Goal: Information Seeking & Learning: Learn about a topic

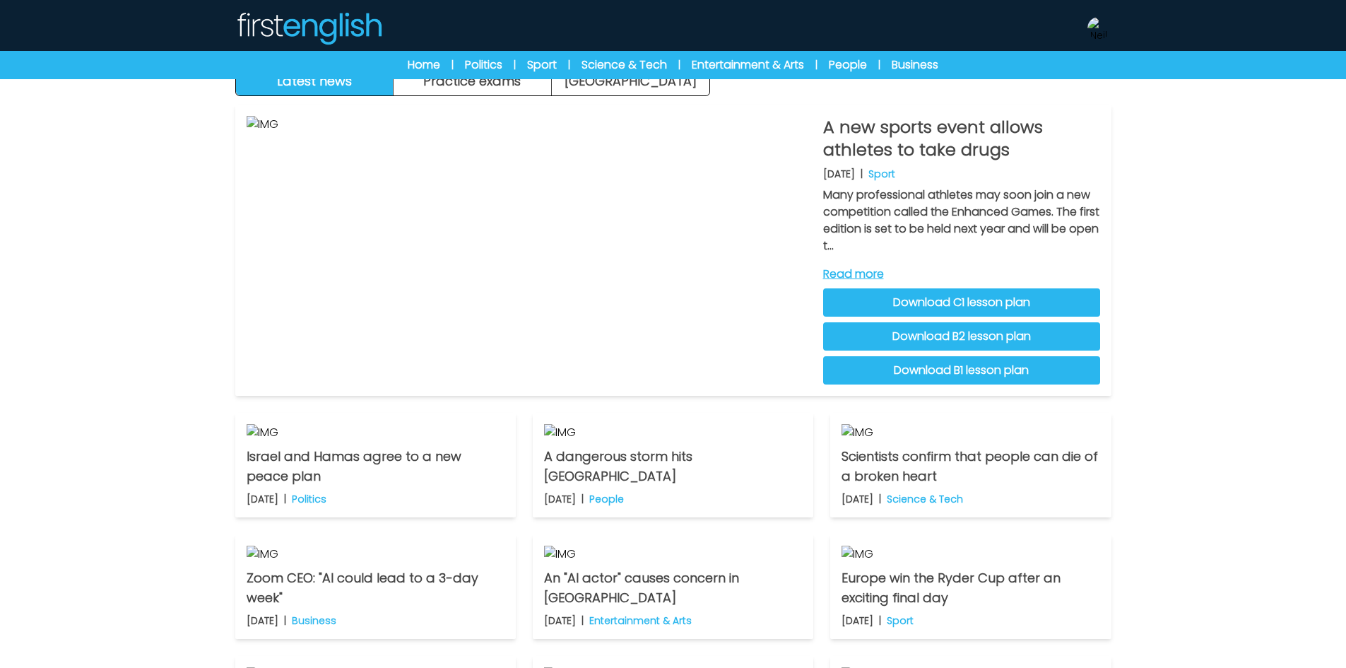
scroll to position [71, 0]
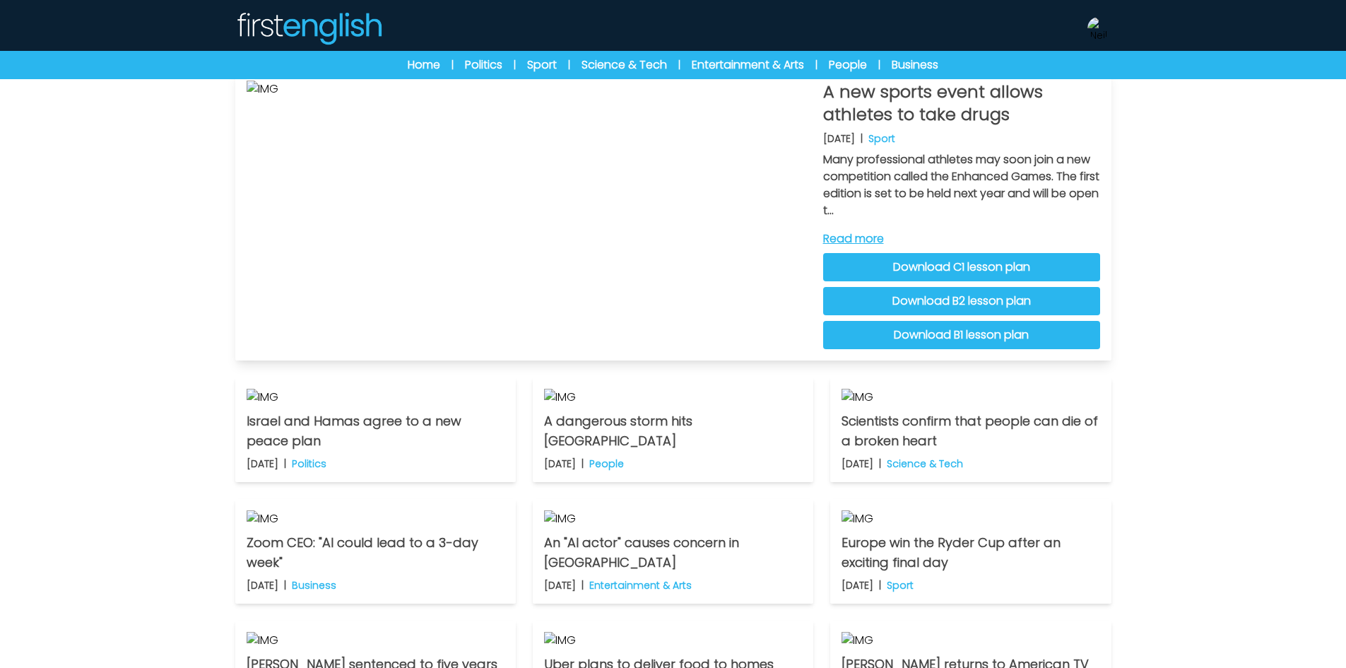
click at [874, 229] on div "A new sports event allows athletes to take drugs 13th October 2025 | Sport Many…" at bounding box center [961, 215] width 277 height 269
click at [874, 237] on link "Read more" at bounding box center [961, 238] width 277 height 17
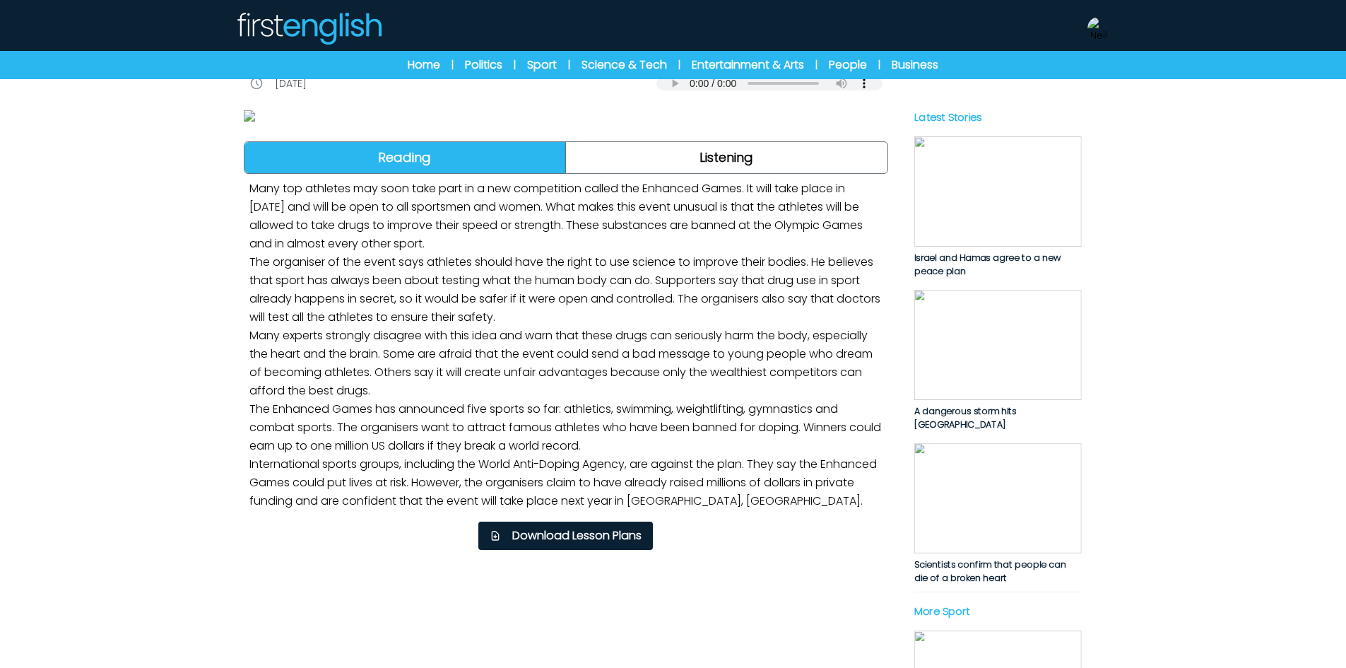
scroll to position [353, 0]
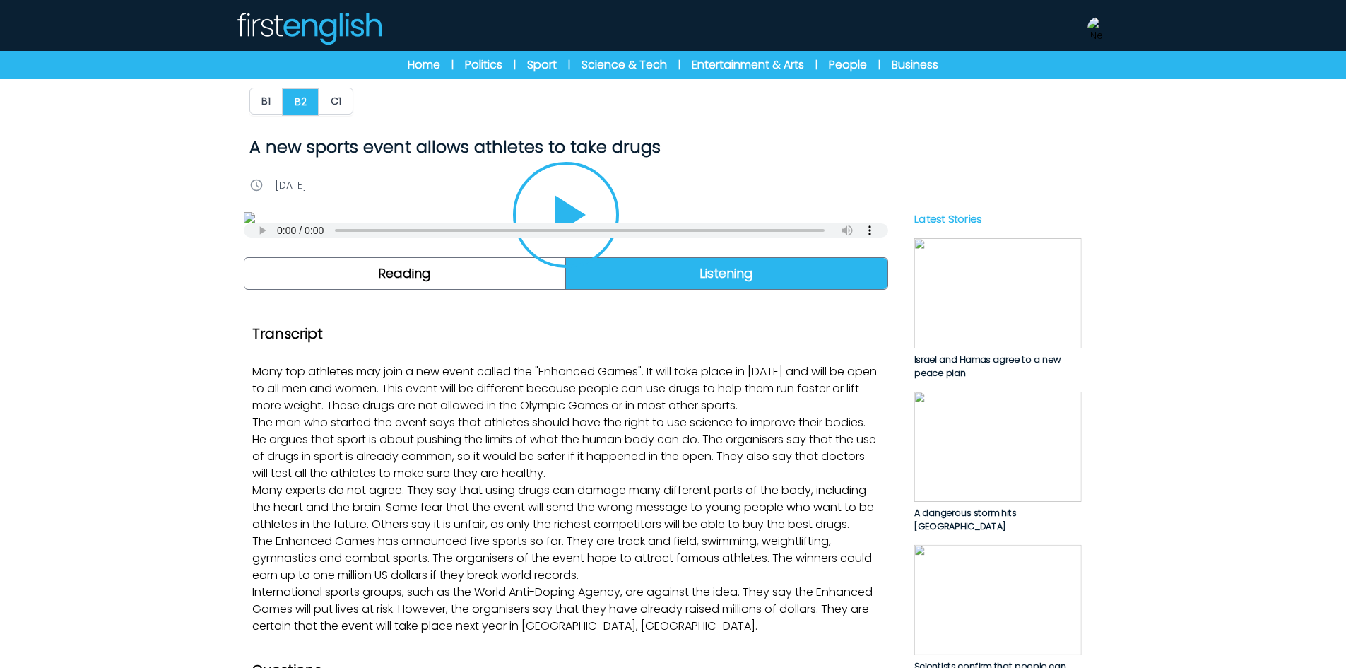
click at [595, 249] on icon "Play/Pause" at bounding box center [566, 215] width 68 height 68
click at [580, 249] on icon "Play/Pause" at bounding box center [566, 215] width 68 height 68
click at [262, 105] on button "B1" at bounding box center [265, 101] width 33 height 27
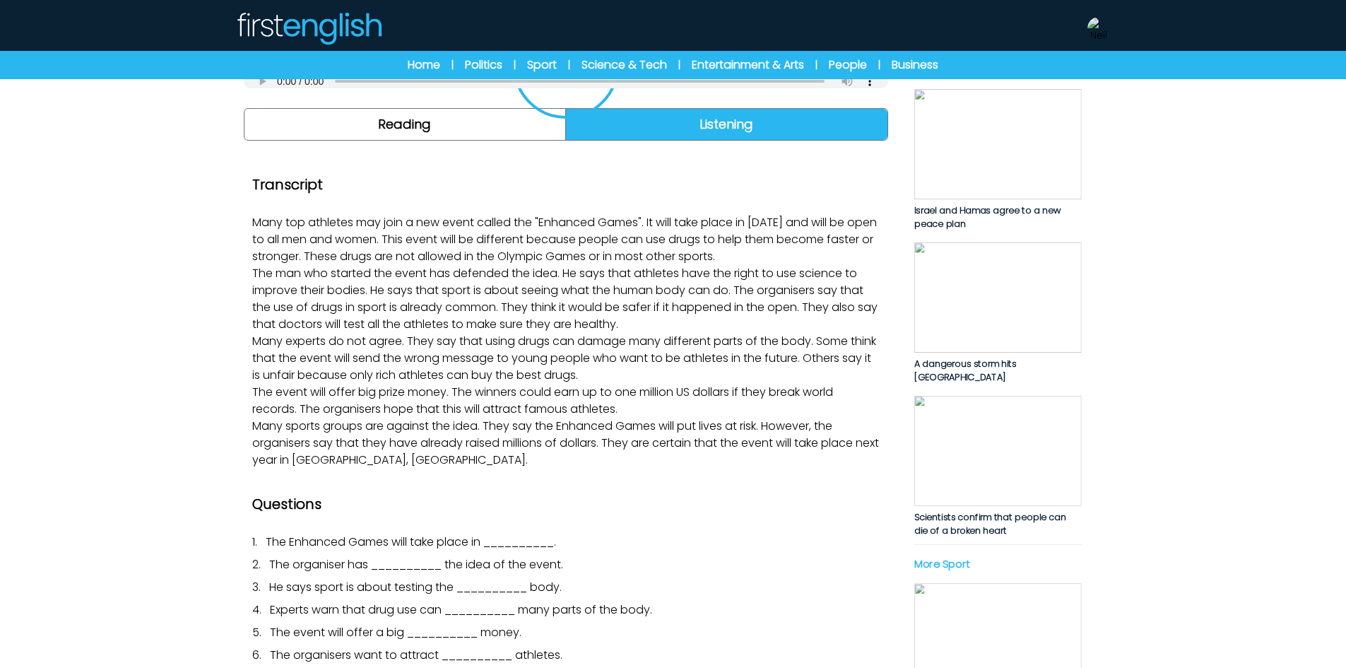
scroll to position [212, 0]
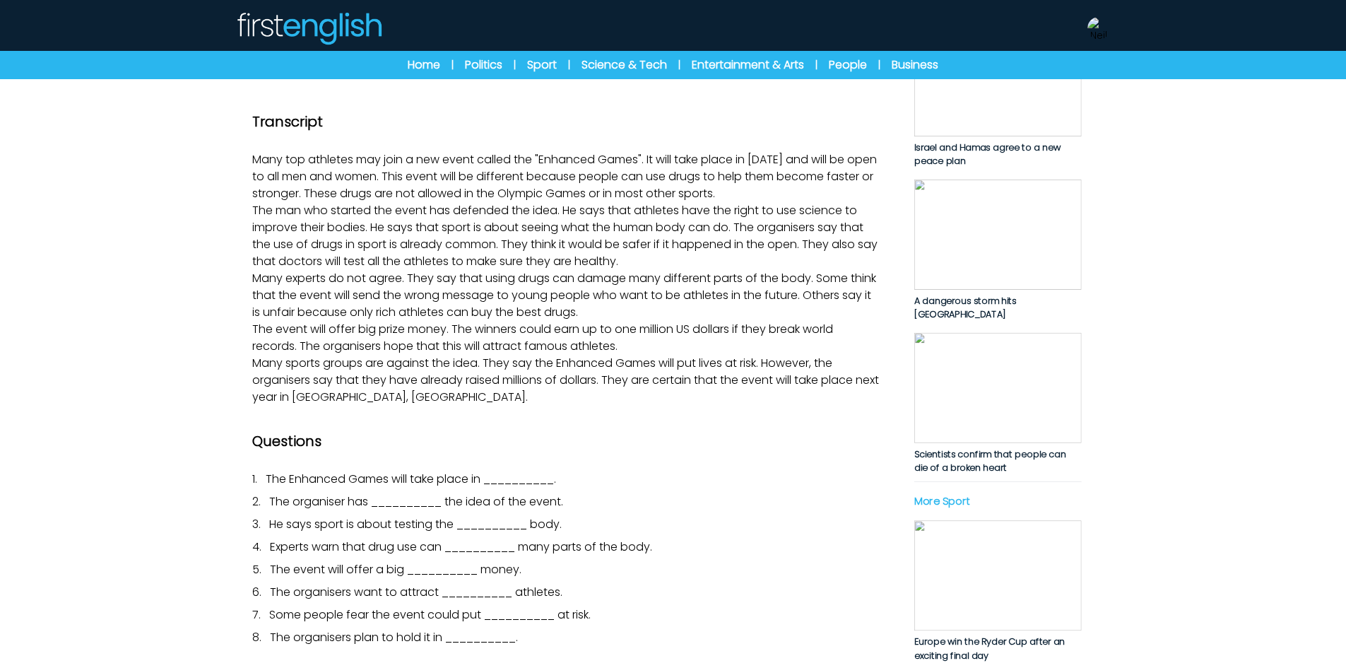
click at [575, 37] on icon "Play/Pause" at bounding box center [566, 3] width 68 height 68
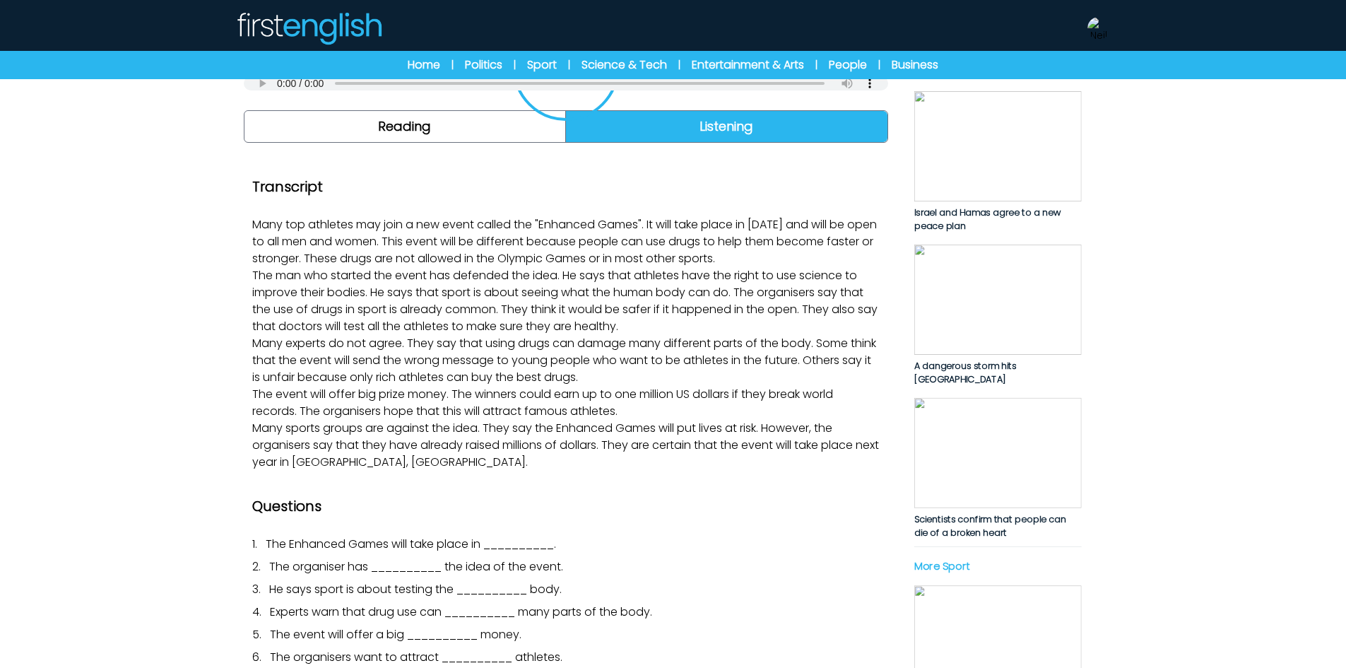
scroll to position [141, 0]
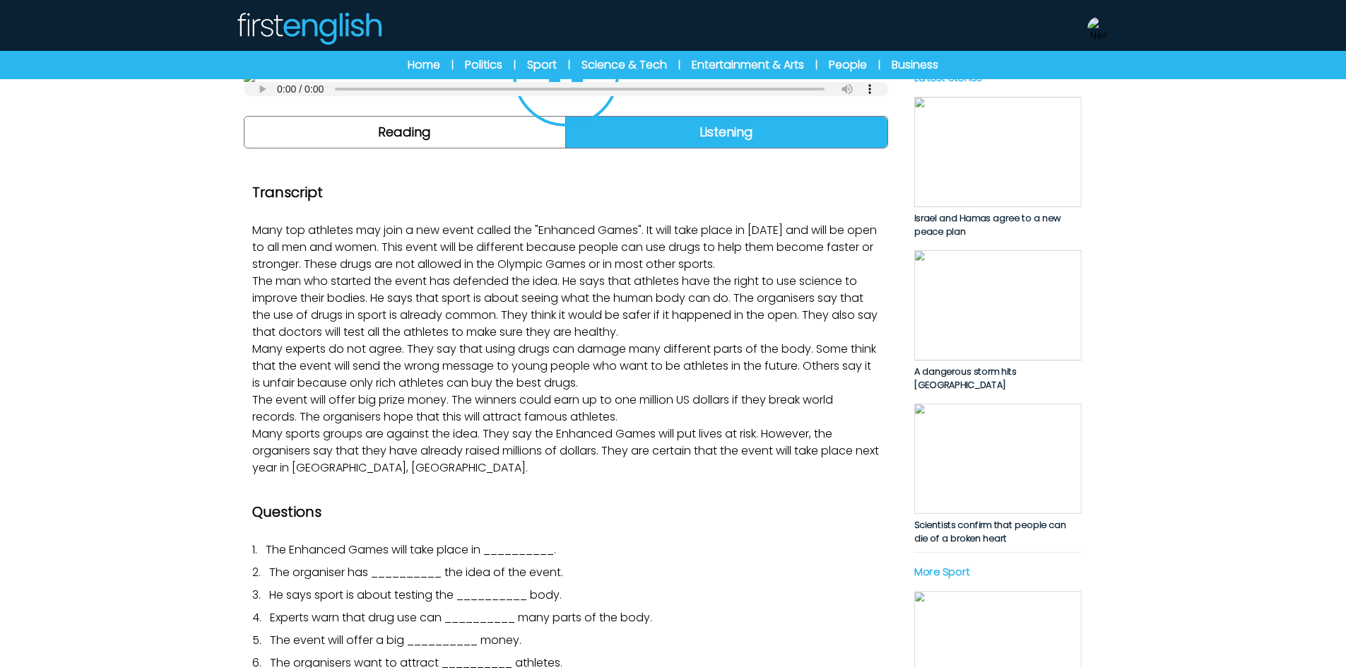
click at [556, 93] on icon "Play/Pause" at bounding box center [566, 74] width 34 height 40
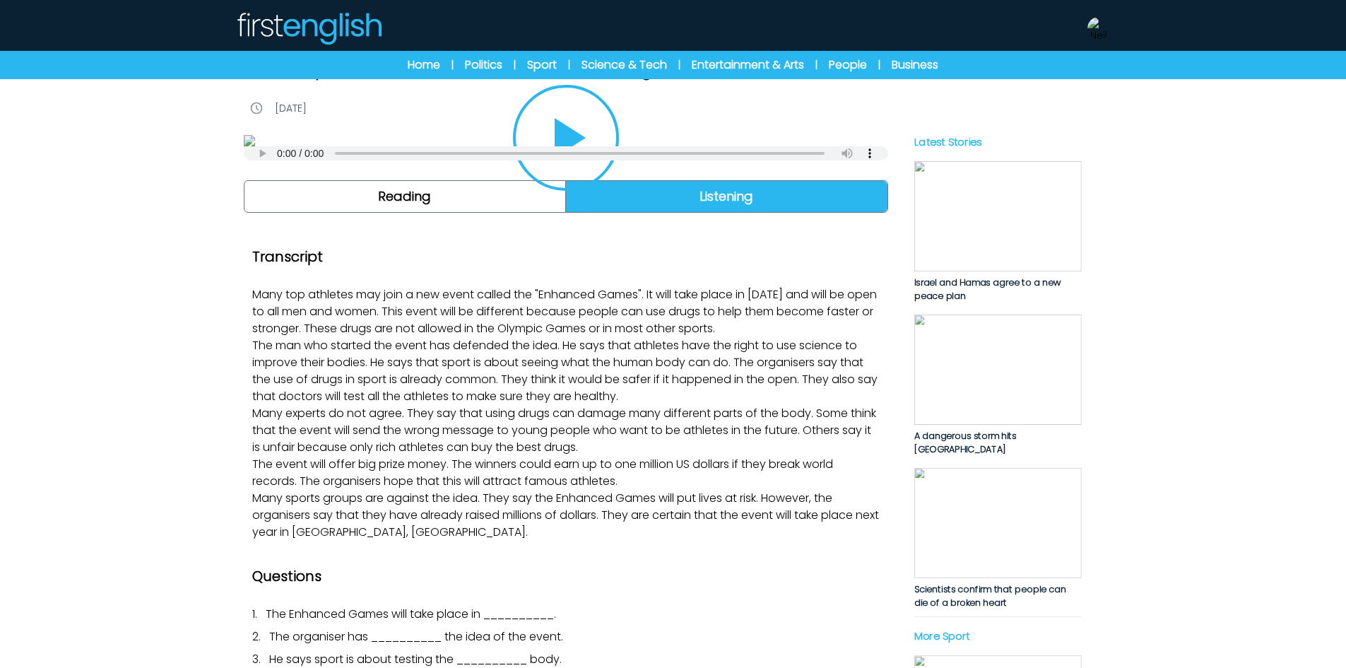
scroll to position [0, 0]
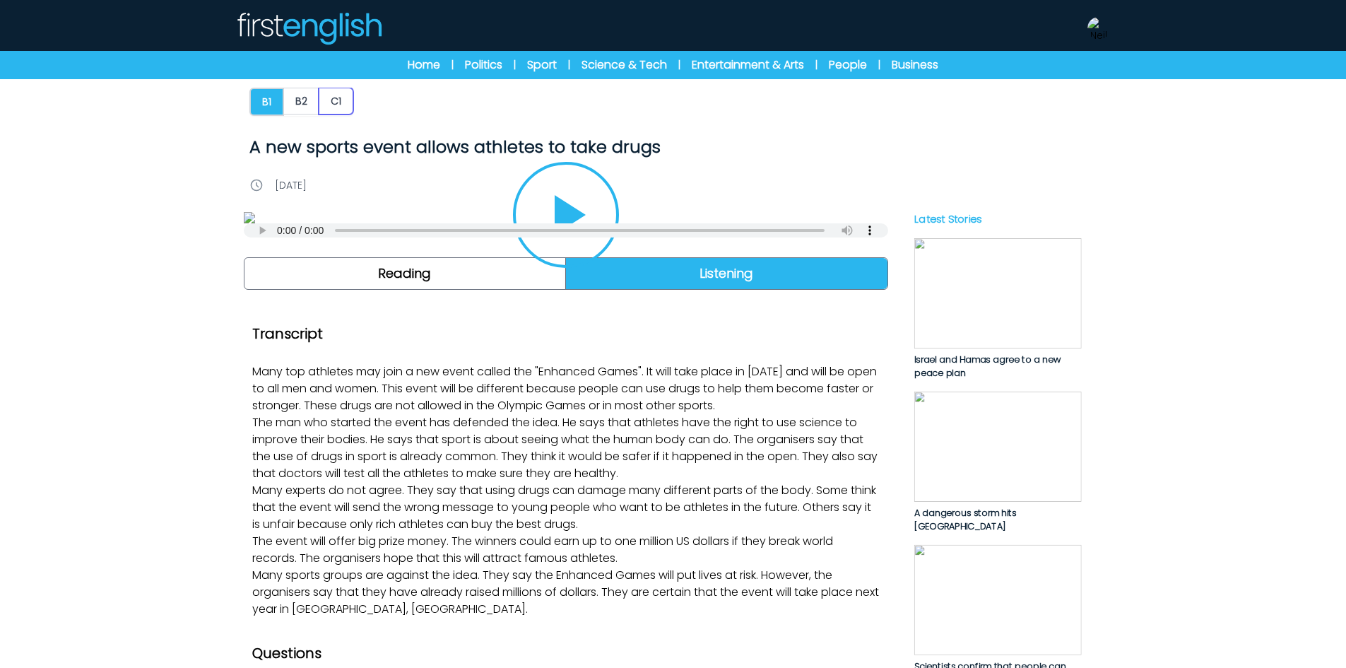
drag, startPoint x: 343, startPoint y: 96, endPoint x: 401, endPoint y: 153, distance: 80.4
click at [343, 96] on button "C1" at bounding box center [336, 101] width 35 height 27
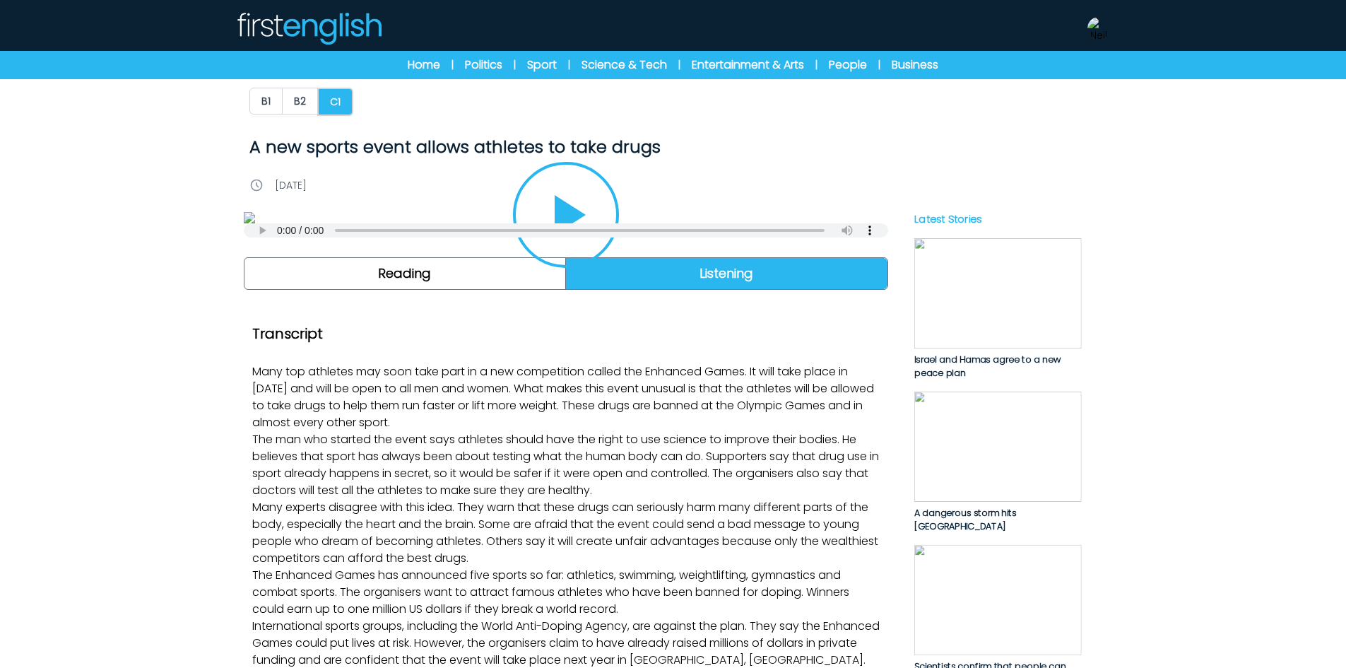
click at [578, 249] on icon "Play/Pause" at bounding box center [566, 215] width 68 height 68
click at [438, 69] on div "Home | Politics | Sport | Science & Tech | Entertainment & Arts | People | Busi…" at bounding box center [673, 65] width 633 height 17
click at [434, 68] on link "Home" at bounding box center [424, 65] width 33 height 17
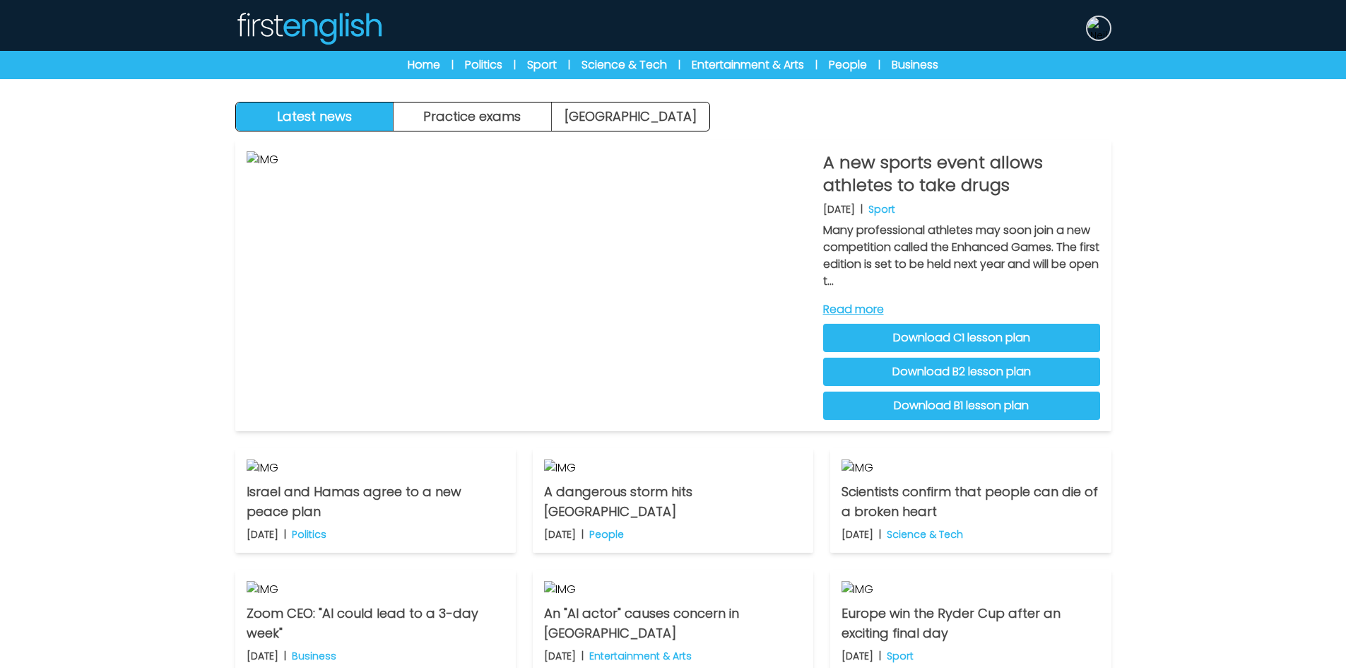
click at [1104, 30] on img at bounding box center [1098, 28] width 23 height 23
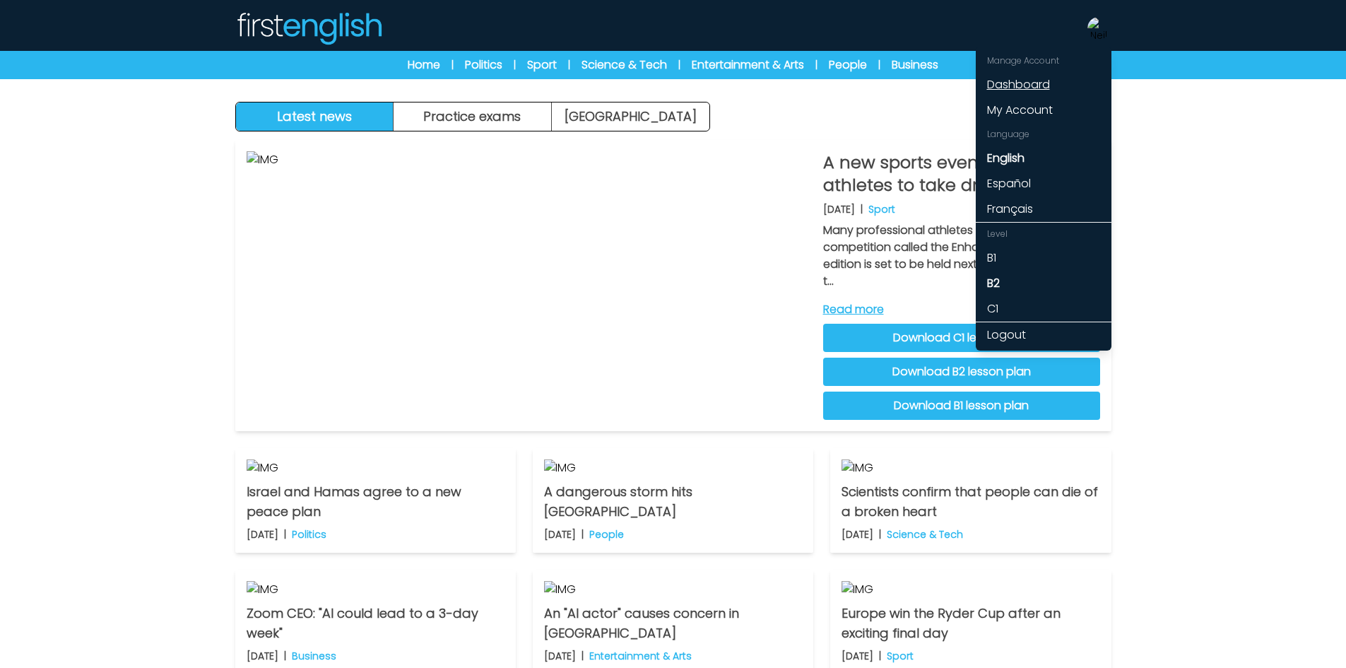
click at [1041, 81] on link "Dashboard" at bounding box center [1044, 84] width 136 height 25
